Goal: Contribute content: Contribute content

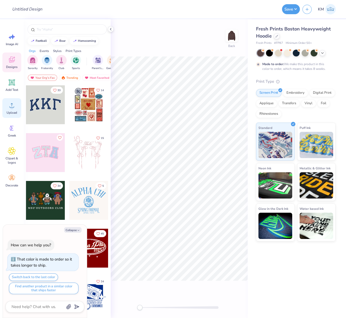
click at [9, 109] on icon at bounding box center [12, 105] width 8 height 8
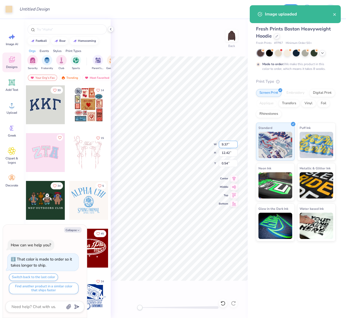
click at [218, 144] on div "Back W 9.37 9.37 " H 12.42 12.42 " Y 0.54 0.54 " Center Middle Top Bottom" at bounding box center [179, 168] width 137 height 298
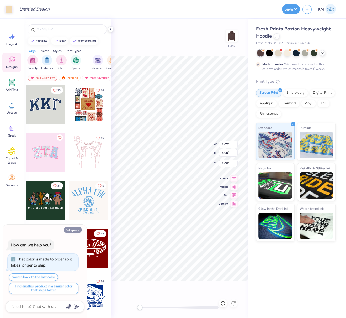
click at [76, 230] on button "Collapse" at bounding box center [73, 230] width 18 height 6
type textarea "x"
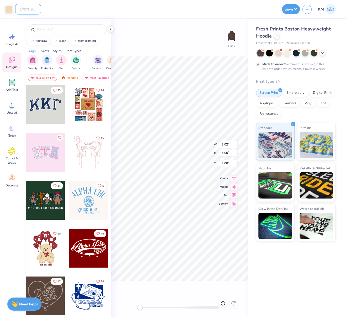
click at [26, 11] on input "Design Title" at bounding box center [28, 9] width 26 height 10
paste input "<?xml version="1.0" encoding="UTF-8"?><svg id="DESIGN" xmlns="http://www.w3.org…"
type input "<?xml version="1.0" encoding="UTF-8"?><svg id="DESIGN" xmlns="http://www.w3.org…"
paste input "FPS240132"
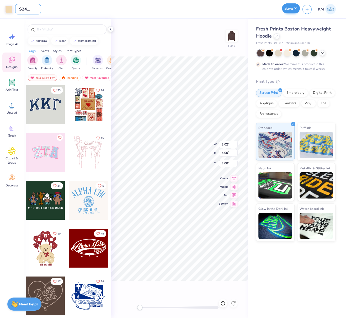
type input "FPS240132"
drag, startPoint x: 294, startPoint y: 7, endPoint x: 285, endPoint y: 13, distance: 10.9
click at [294, 7] on button "Save" at bounding box center [291, 8] width 18 height 10
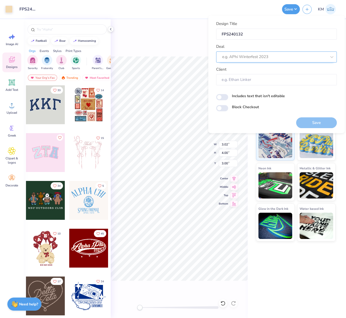
click at [243, 58] on div at bounding box center [274, 56] width 104 height 7
click at [261, 70] on div "Design Tool Gallery" at bounding box center [276, 70] width 116 height 9
type input "design tool galle"
type input "Design Tool Gallery User"
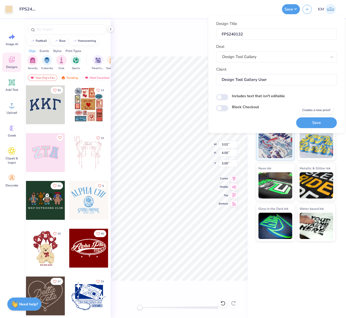
click at [323, 122] on button "Save" at bounding box center [316, 122] width 41 height 11
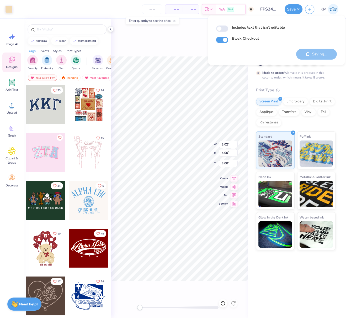
checkbox input "true"
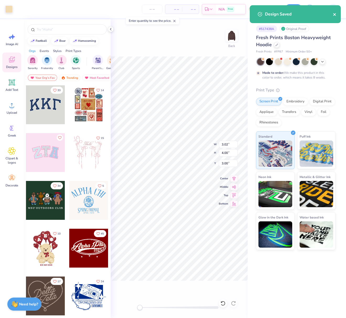
click at [334, 15] on icon "close" at bounding box center [334, 14] width 3 height 3
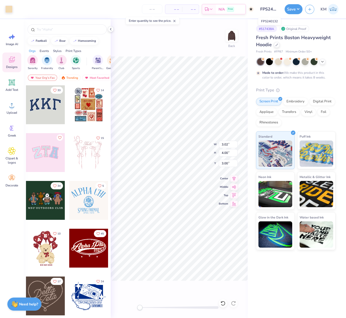
scroll to position [0, 5]
drag, startPoint x: 261, startPoint y: 9, endPoint x: 278, endPoint y: 10, distance: 17.1
click at [284, 10] on div "Art colors – – Per Item – – Total Est. Delivery N/A Free Design Title FPS240132…" at bounding box center [173, 9] width 346 height 18
click at [296, 9] on button "Save" at bounding box center [294, 8] width 18 height 10
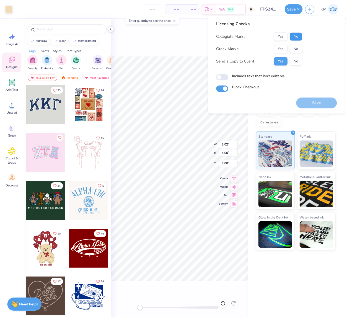
click at [297, 36] on button "No" at bounding box center [296, 36] width 13 height 8
click at [284, 47] on button "Yes" at bounding box center [281, 49] width 14 height 8
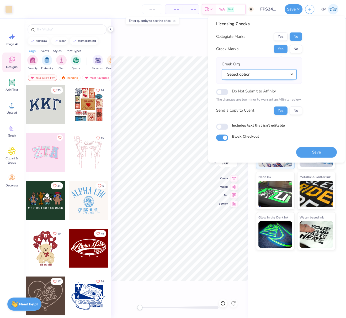
drag, startPoint x: 290, startPoint y: 73, endPoint x: 291, endPoint y: 76, distance: 3.2
click at [290, 73] on button "Select option" at bounding box center [259, 74] width 75 height 11
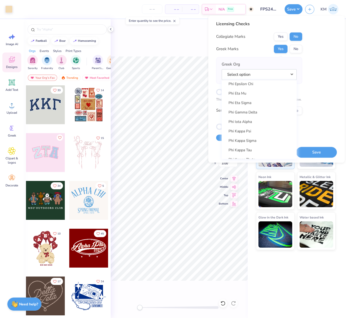
scroll to position [2768, 0]
click at [255, 103] on link "Phi Gamma Delta" at bounding box center [259, 104] width 71 height 9
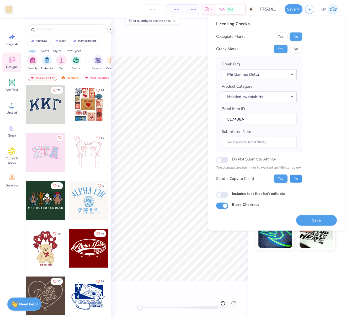
click at [295, 176] on button "No" at bounding box center [296, 178] width 13 height 8
drag, startPoint x: 317, startPoint y: 220, endPoint x: 314, endPoint y: 220, distance: 3.4
click at [317, 220] on button "Save" at bounding box center [316, 220] width 41 height 11
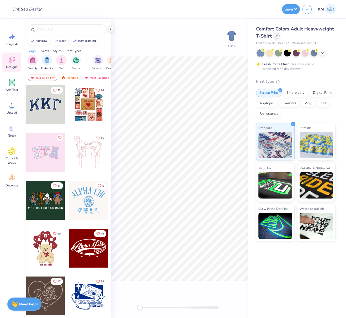
click at [276, 36] on icon at bounding box center [277, 36] width 2 height 2
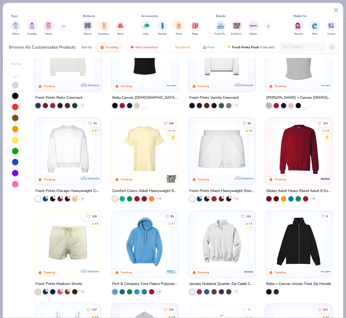
scroll to position [224, 0]
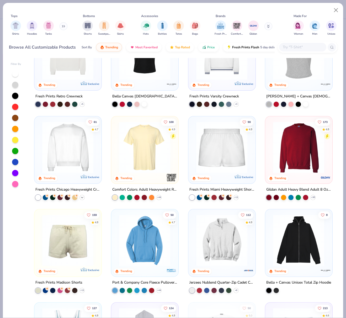
click at [81, 196] on polyline at bounding box center [82, 196] width 2 height 1
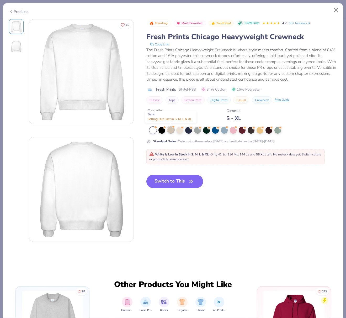
click at [171, 129] on div at bounding box center [170, 129] width 7 height 7
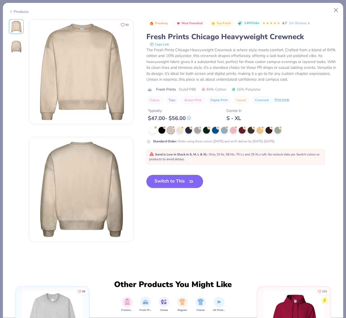
drag, startPoint x: 164, startPoint y: 181, endPoint x: 168, endPoint y: 168, distance: 13.3
click at [164, 181] on button "Switch to This" at bounding box center [174, 181] width 57 height 13
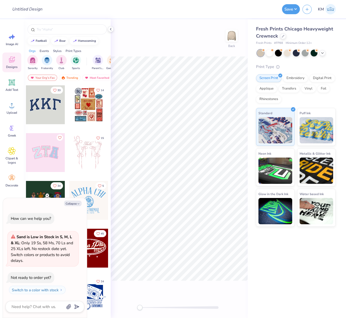
drag, startPoint x: 111, startPoint y: 29, endPoint x: 108, endPoint y: 30, distance: 3.5
click at [111, 29] on icon at bounding box center [111, 29] width 4 height 4
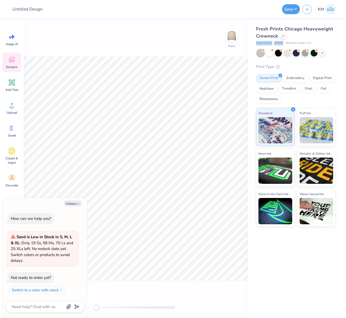
drag, startPoint x: 256, startPoint y: 42, endPoint x: 282, endPoint y: 42, distance: 26.0
click at [282, 42] on div "Fresh Prints Chicago Heavyweight Crewneck Fresh Prints # FP88 Minimum Order: 12…" at bounding box center [297, 122] width 98 height 207
copy div "Fresh Prints # FP88"
click at [71, 204] on button "Collapse" at bounding box center [73, 203] width 18 height 6
type textarea "x"
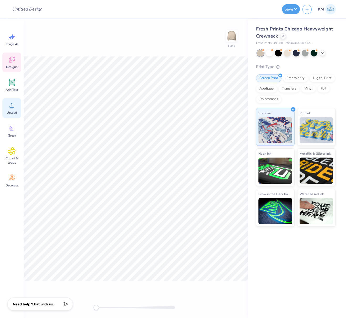
click at [9, 109] on div "Upload" at bounding box center [11, 108] width 19 height 20
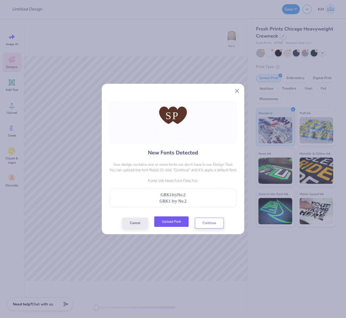
click at [173, 219] on button "Upload Font" at bounding box center [171, 221] width 34 height 11
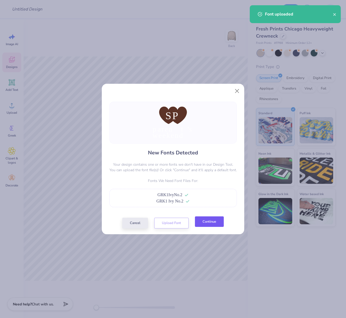
click at [199, 224] on button "Continue" at bounding box center [209, 221] width 29 height 11
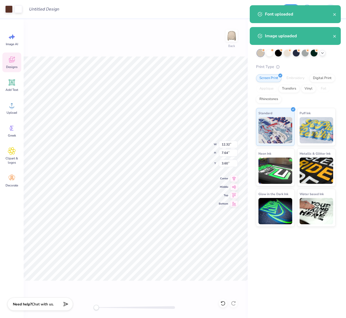
type input "5.94"
type input "3.44"
type input "5.79"
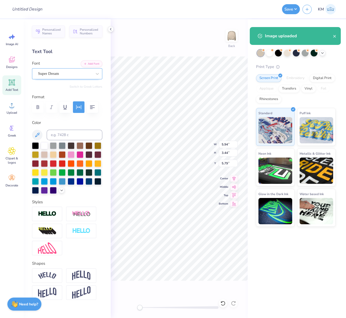
click at [45, 72] on div "Super Dream" at bounding box center [65, 74] width 55 height 8
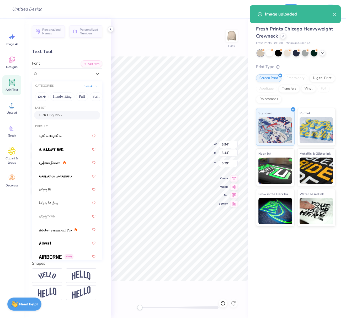
drag, startPoint x: 60, startPoint y: 114, endPoint x: 80, endPoint y: 119, distance: 20.4
click at [60, 114] on span "GRK1 Ivy No.2" at bounding box center [51, 115] width 24 height 6
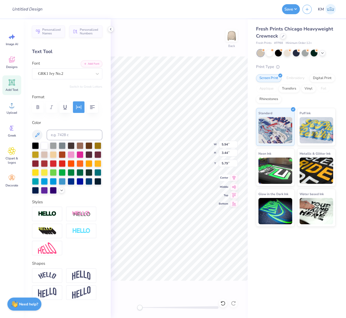
click at [236, 178] on icon at bounding box center [233, 177] width 7 height 6
type input "6.30"
type input "3.39"
type input "6.15"
type input "12.86"
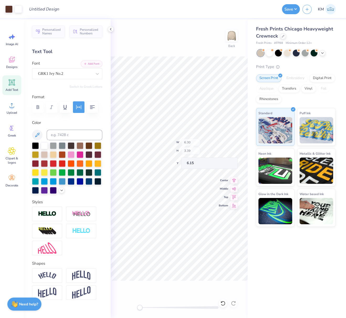
type input "3.02"
type input "12.30"
click at [59, 71] on div "Super Dream" at bounding box center [65, 74] width 55 height 8
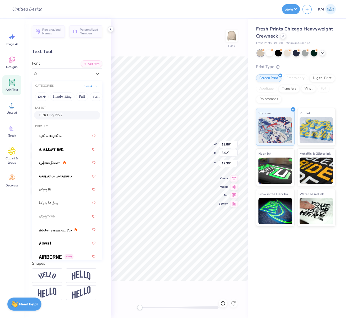
drag, startPoint x: 60, startPoint y: 115, endPoint x: 71, endPoint y: 123, distance: 13.6
click at [60, 115] on span "GRK1 Ivy No.2" at bounding box center [51, 115] width 24 height 6
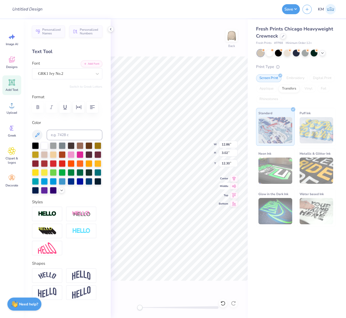
drag, startPoint x: 234, startPoint y: 178, endPoint x: 224, endPoint y: 187, distance: 13.5
click at [234, 178] on icon at bounding box center [233, 178] width 3 height 4
type input "15.00"
type input "2.33"
type input "15.06"
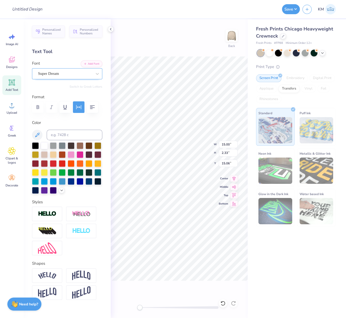
click at [54, 74] on div "Super Dream" at bounding box center [65, 74] width 55 height 8
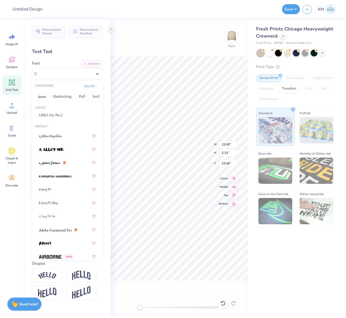
click at [58, 113] on span "GRK1 Ivy No.2" at bounding box center [51, 115] width 24 height 6
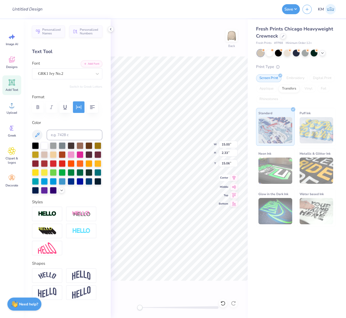
click at [235, 177] on icon at bounding box center [233, 177] width 7 height 6
drag, startPoint x: 80, startPoint y: 106, endPoint x: 80, endPoint y: 110, distance: 4.5
click at [80, 106] on icon "button" at bounding box center [79, 107] width 6 height 6
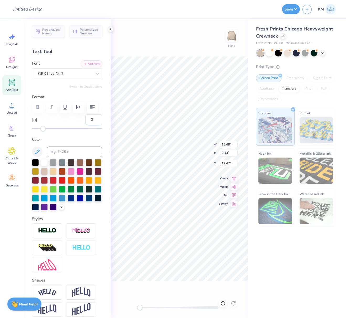
drag, startPoint x: 89, startPoint y: 132, endPoint x: 85, endPoint y: 133, distance: 4.3
click at [86, 125] on input "0" at bounding box center [93, 119] width 17 height 10
type input "10"
click at [235, 177] on icon at bounding box center [233, 177] width 7 height 6
type input "6.30"
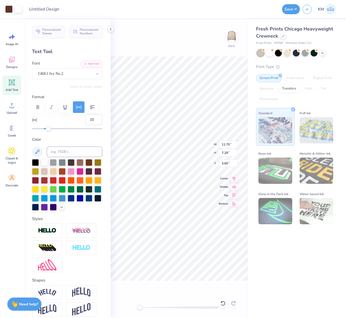
type input "3.39"
type input "5.91"
click at [234, 179] on icon at bounding box center [233, 177] width 7 height 6
type input "6.30"
type input "3.39"
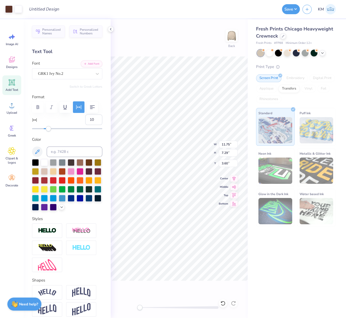
type input "5.91"
click at [236, 179] on icon at bounding box center [233, 177] width 7 height 6
type input "11.75"
type input "7.29"
type input "3.60"
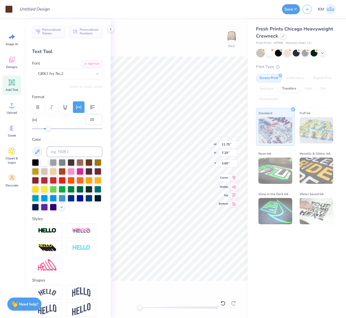
click at [235, 178] on icon at bounding box center [233, 177] width 7 height 6
type input "11.48"
type input "3.64"
type input "4.78"
type input "11.46"
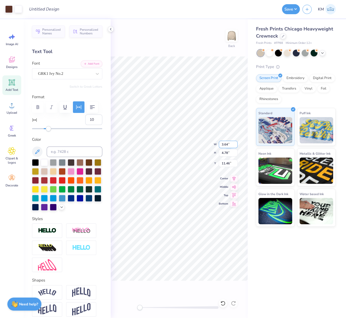
type input "17.05"
type input "12.91"
type input "3.60"
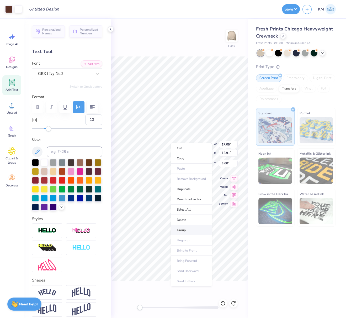
click at [184, 228] on li "Group" at bounding box center [191, 230] width 41 height 10
drag, startPoint x: 229, startPoint y: 144, endPoint x: 220, endPoint y: 143, distance: 9.2
click at [220, 143] on input "17.05" at bounding box center [228, 144] width 19 height 7
type input "4"
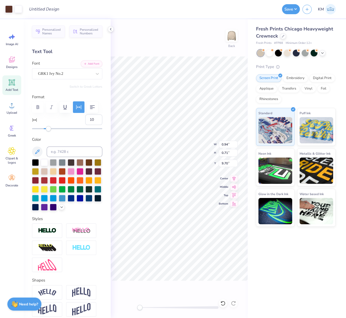
type input "17.05"
type input "12.91"
type input "3.60"
click at [44, 10] on input "Design Title" at bounding box center [38, 9] width 26 height 10
paste input "FPS240120"
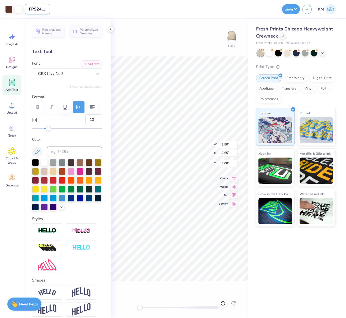
scroll to position [0, 5]
type input "FPS240120"
drag, startPoint x: 293, startPoint y: 8, endPoint x: 291, endPoint y: 14, distance: 6.6
click at [293, 8] on button "Save" at bounding box center [291, 9] width 18 height 10
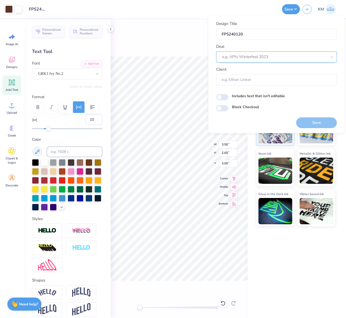
click at [271, 57] on div at bounding box center [274, 56] width 104 height 7
drag, startPoint x: 255, startPoint y: 72, endPoint x: 252, endPoint y: 74, distance: 4.1
click at [255, 72] on div "Design Tool Gallery" at bounding box center [276, 70] width 116 height 9
type input "design tool gall"
type input "Design Tool Gallery User"
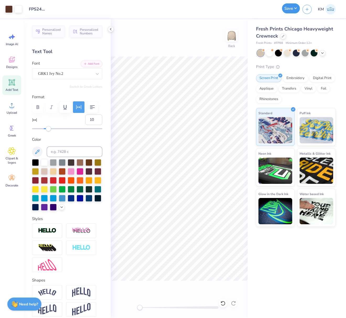
click at [294, 9] on button "Save" at bounding box center [291, 8] width 18 height 10
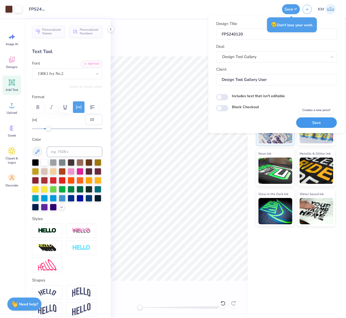
drag, startPoint x: 325, startPoint y: 121, endPoint x: 266, endPoint y: 93, distance: 65.5
click at [325, 121] on button "Save" at bounding box center [316, 122] width 41 height 11
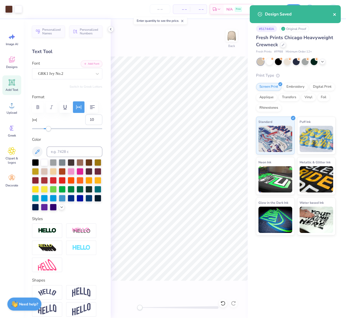
click at [334, 14] on icon "close" at bounding box center [334, 14] width 3 height 3
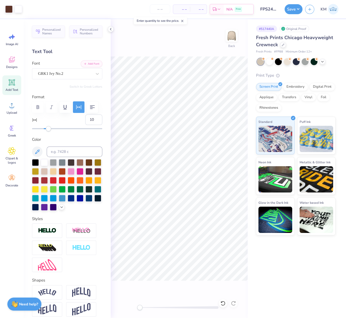
click at [298, 9] on div "Design Saved" at bounding box center [295, 16] width 93 height 24
drag, startPoint x: 298, startPoint y: 9, endPoint x: 301, endPoint y: 15, distance: 6.5
click at [298, 9] on button "Save" at bounding box center [294, 9] width 18 height 10
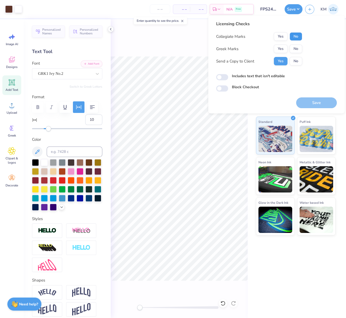
click at [297, 36] on button "No" at bounding box center [296, 36] width 13 height 8
click at [284, 46] on button "Yes" at bounding box center [281, 49] width 14 height 8
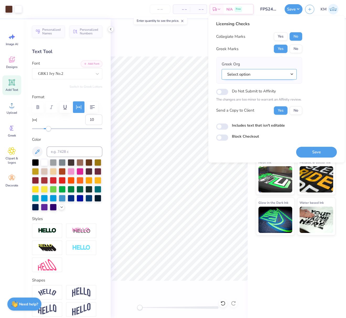
drag, startPoint x: 294, startPoint y: 75, endPoint x: 295, endPoint y: 78, distance: 3.6
click at [294, 75] on button "Select option" at bounding box center [259, 74] width 75 height 11
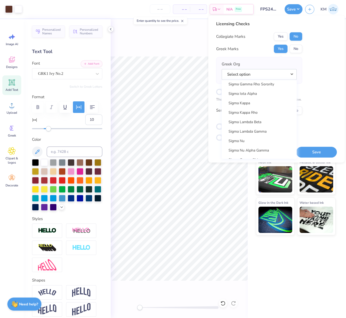
scroll to position [3478, 0]
click at [254, 129] on link "Sigma Pi" at bounding box center [259, 130] width 71 height 9
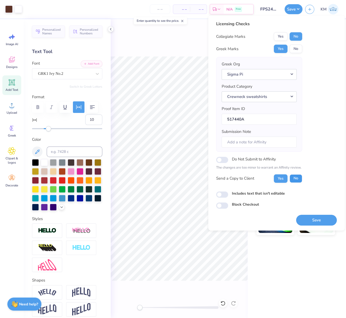
click at [296, 174] on button "No" at bounding box center [296, 178] width 13 height 8
click at [326, 218] on button "Save" at bounding box center [316, 219] width 41 height 11
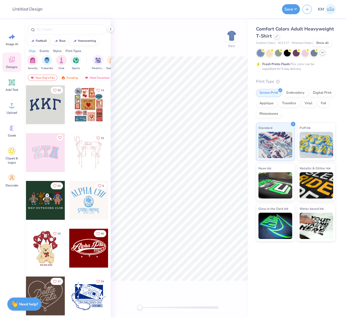
click at [322, 53] on icon at bounding box center [322, 52] width 4 height 4
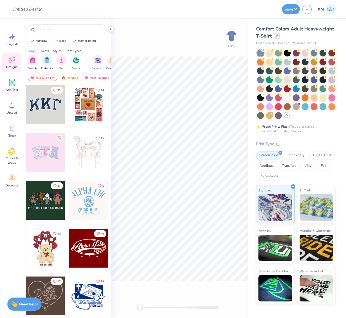
click at [278, 37] on div at bounding box center [277, 36] width 6 height 6
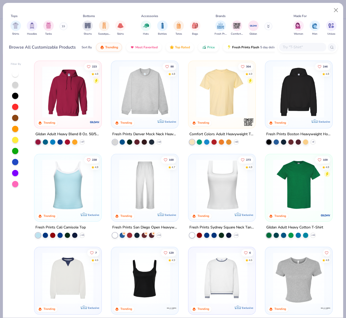
click at [84, 275] on img at bounding box center [68, 277] width 56 height 51
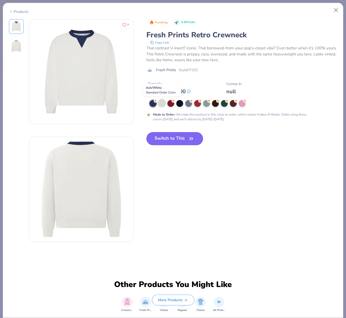
click at [161, 103] on div at bounding box center [161, 102] width 7 height 7
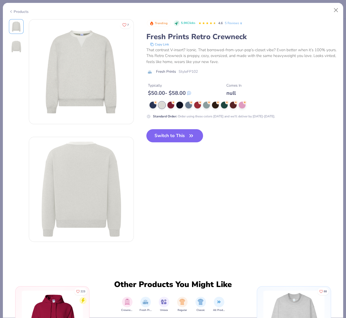
drag, startPoint x: 167, startPoint y: 139, endPoint x: 157, endPoint y: 118, distance: 24.0
click at [168, 139] on button "Switch to This" at bounding box center [174, 135] width 57 height 13
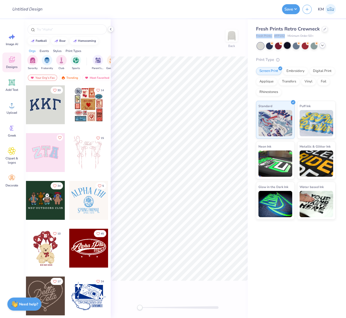
drag, startPoint x: 255, startPoint y: 35, endPoint x: 287, endPoint y: 45, distance: 33.1
click at [285, 37] on div "Fresh Prints Retro Crewneck Fresh Prints # FP102 Minimum Order: 50 + Print Type…" at bounding box center [297, 119] width 98 height 200
copy div "Fresh Prints # FP102"
click at [9, 109] on icon at bounding box center [12, 105] width 8 height 8
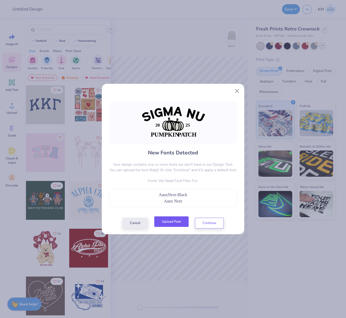
click at [180, 220] on button "Upload Font" at bounding box center [171, 221] width 34 height 11
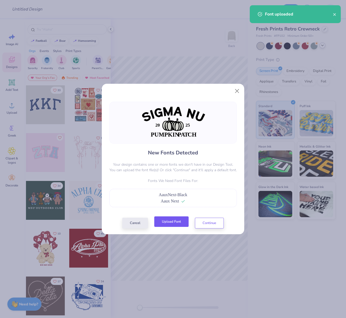
click at [174, 222] on button "Upload Font" at bounding box center [171, 221] width 34 height 11
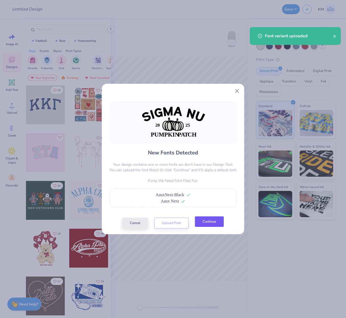
click at [209, 221] on button "Continue" at bounding box center [209, 221] width 29 height 11
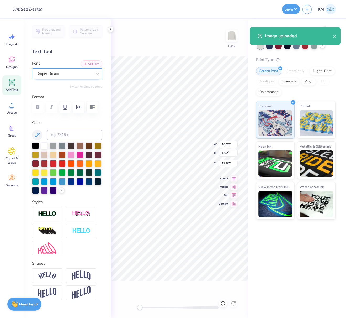
click at [53, 75] on div "Super Dream" at bounding box center [65, 74] width 55 height 8
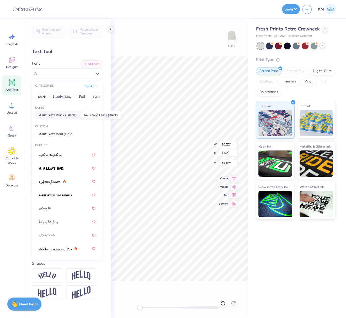
click at [58, 115] on span "Aaux Next Black (Black)" at bounding box center [58, 115] width 38 height 6
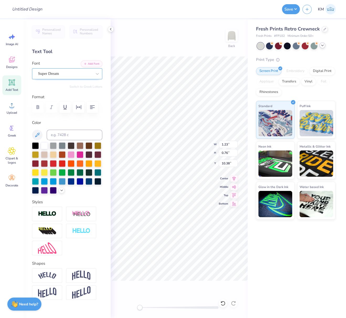
click at [60, 72] on div "Super Dream" at bounding box center [65, 74] width 55 height 8
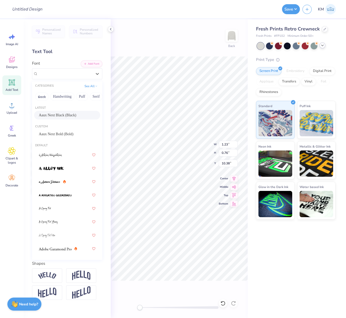
click at [60, 113] on span "Aaux Next Black (Black)" at bounding box center [58, 115] width 38 height 6
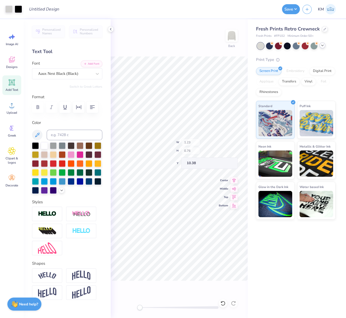
type input "1.27"
click at [60, 74] on div "Super Dream" at bounding box center [65, 74] width 55 height 8
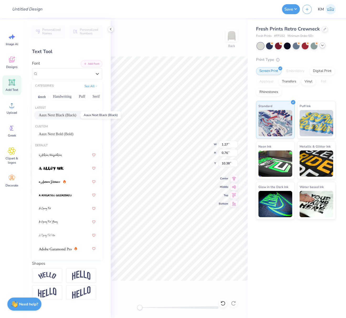
click at [73, 115] on span "Aaux Next Black (Black)" at bounding box center [58, 115] width 38 height 6
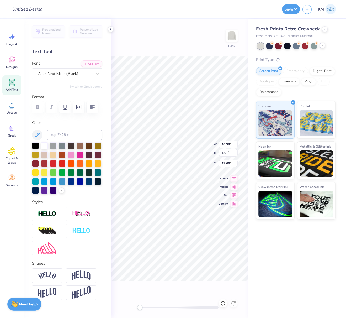
type input "10.26"
type textarea "SIGMA NU"
click at [49, 279] on img at bounding box center [47, 275] width 18 height 7
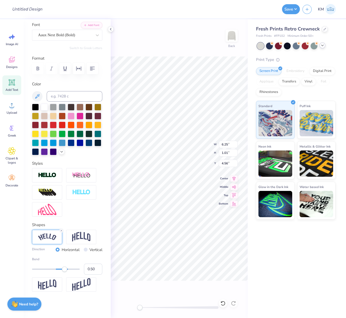
scroll to position [50, 0]
drag, startPoint x: 87, startPoint y: 279, endPoint x: 95, endPoint y: 282, distance: 9.2
click at [95, 274] on input "0.50" at bounding box center [93, 268] width 18 height 11
type input "0.30"
drag, startPoint x: 87, startPoint y: 279, endPoint x: 93, endPoint y: 282, distance: 6.6
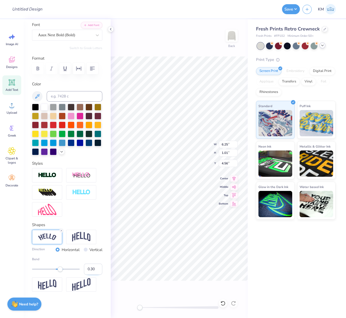
click at [92, 274] on input "0.30" at bounding box center [93, 268] width 18 height 11
type input "0.40"
drag, startPoint x: 229, startPoint y: 144, endPoint x: 221, endPoint y: 145, distance: 8.2
click at [221, 143] on input "6.25" at bounding box center [228, 144] width 19 height 7
type input "15"
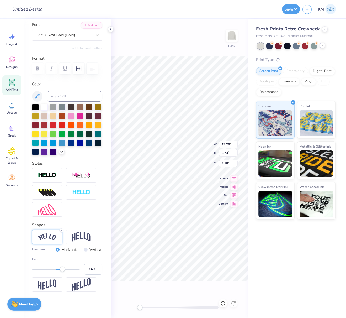
type input "1.99"
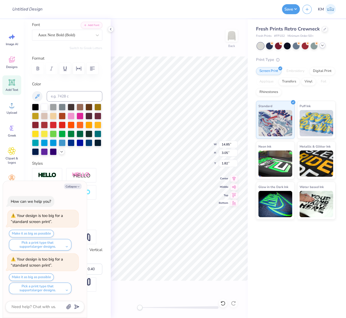
type textarea "x"
type input "6.62"
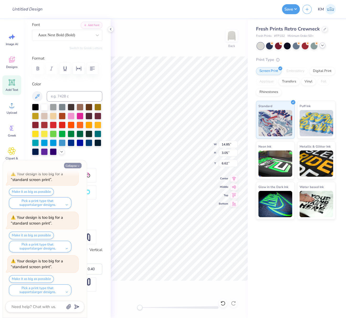
drag, startPoint x: 76, startPoint y: 165, endPoint x: 80, endPoint y: 164, distance: 4.6
click at [76, 165] on button "Collapse" at bounding box center [73, 166] width 18 height 6
type textarea "x"
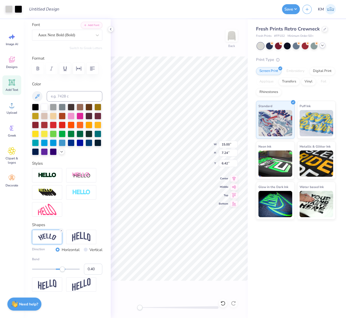
type input "9.32"
type input "5.34"
type input "8.24"
type input "15.00"
type input "7.24"
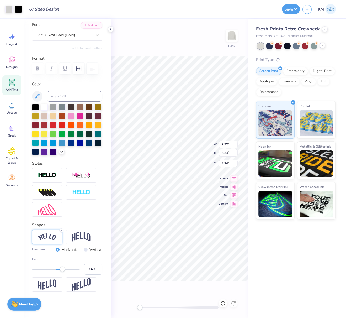
type input "6.42"
type input "7.55"
type input "9.79"
type input "5.51"
type input "7.83"
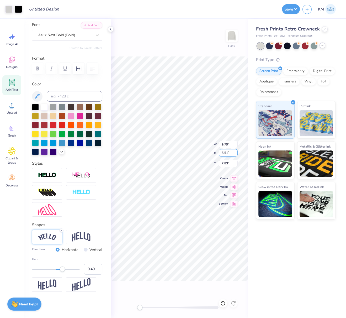
click at [194, 141] on div "Back W 9.79 9.79 " H 5.51 5.51 " Y 7.83 7.83 " Center Middle Top Bottom" at bounding box center [179, 168] width 137 height 298
type input "9.79"
type input "2.24"
type input "7.83"
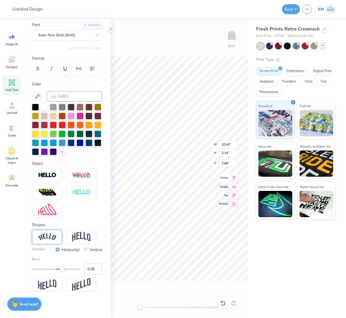
click at [235, 176] on icon at bounding box center [233, 177] width 7 height 6
click at [234, 177] on icon at bounding box center [233, 177] width 3 height 4
type input "3.36"
type input "2.62"
type input "10.69"
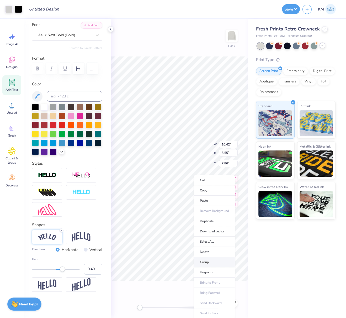
click at [204, 261] on li "Group" at bounding box center [214, 262] width 41 height 10
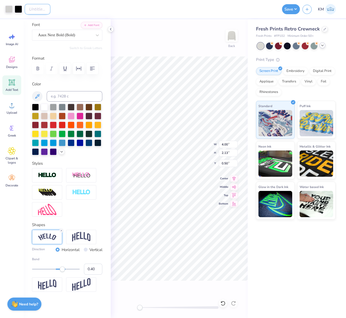
click at [32, 8] on input "Design Title" at bounding box center [38, 9] width 26 height 10
paste input "FPS240114"
type input "FPS240114"
click at [292, 10] on button "Save" at bounding box center [291, 8] width 18 height 10
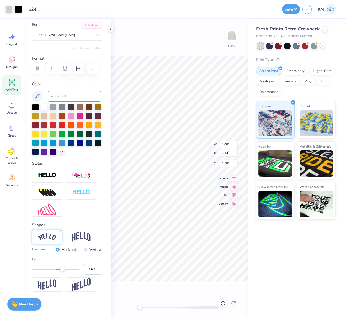
scroll to position [0, 0]
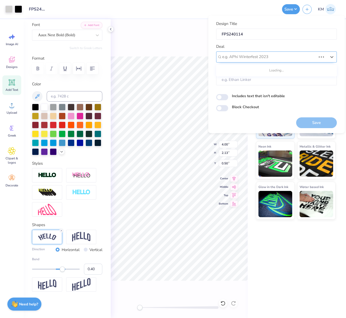
click at [274, 56] on div at bounding box center [269, 56] width 94 height 7
click at [259, 70] on div "Design Tool Gallery" at bounding box center [276, 70] width 116 height 9
type input "design tool gall"
type input "Design Tool Gallery User"
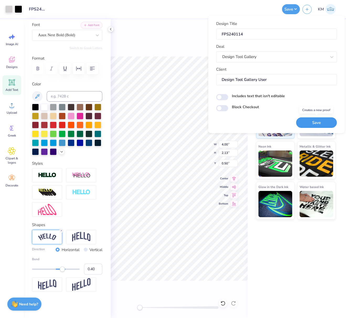
click at [320, 122] on button "Save" at bounding box center [316, 122] width 41 height 11
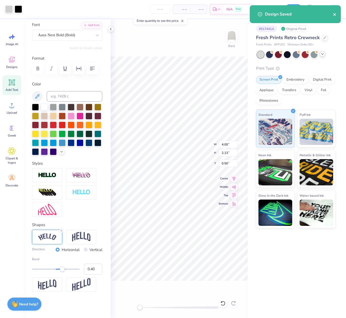
click at [334, 15] on icon "close" at bounding box center [335, 14] width 4 height 4
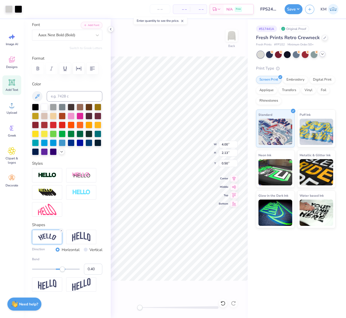
drag, startPoint x: 294, startPoint y: 11, endPoint x: 298, endPoint y: 14, distance: 5.5
click at [294, 6] on div "Design Saved" at bounding box center [295, 5] width 93 height 2
drag, startPoint x: 298, startPoint y: 9, endPoint x: 299, endPoint y: 11, distance: 2.7
click at [298, 9] on button "Save" at bounding box center [294, 8] width 18 height 10
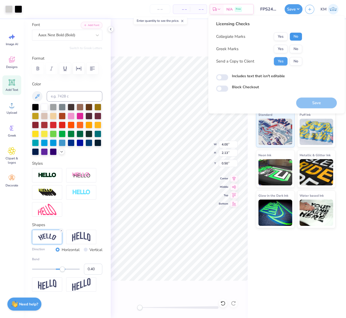
click at [298, 35] on button "No" at bounding box center [296, 36] width 13 height 8
click at [283, 46] on button "Yes" at bounding box center [281, 49] width 14 height 8
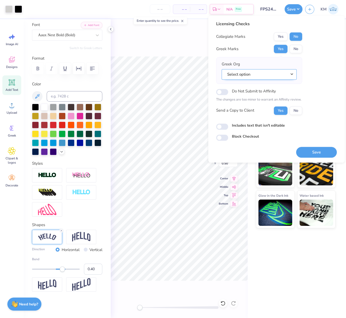
click at [293, 75] on button "Select option" at bounding box center [259, 74] width 75 height 11
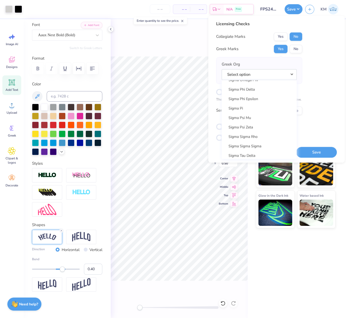
scroll to position [3429, 0]
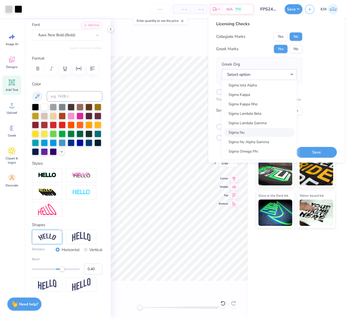
click at [253, 131] on link "Sigma Nu" at bounding box center [259, 132] width 71 height 9
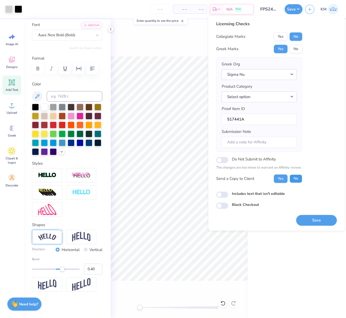
drag, startPoint x: 296, startPoint y: 176, endPoint x: 302, endPoint y: 187, distance: 13.0
click at [296, 176] on button "No" at bounding box center [296, 178] width 13 height 8
click at [311, 217] on button "Save" at bounding box center [316, 220] width 41 height 11
